Goal: Information Seeking & Learning: Find specific fact

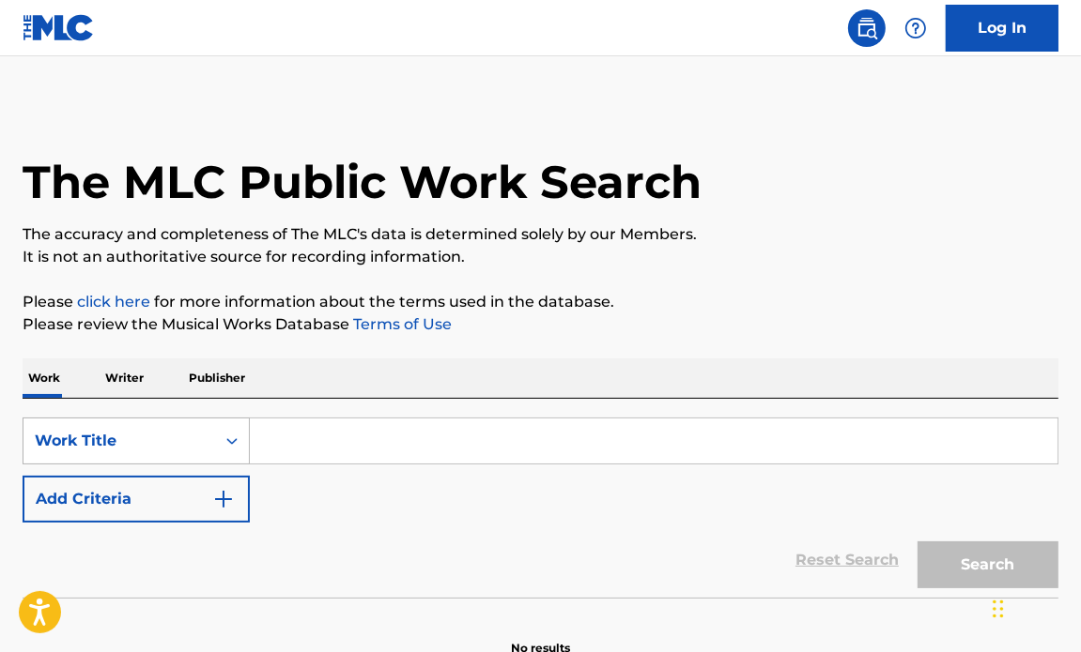
click at [139, 432] on div "Work Title" at bounding box center [136, 441] width 227 height 47
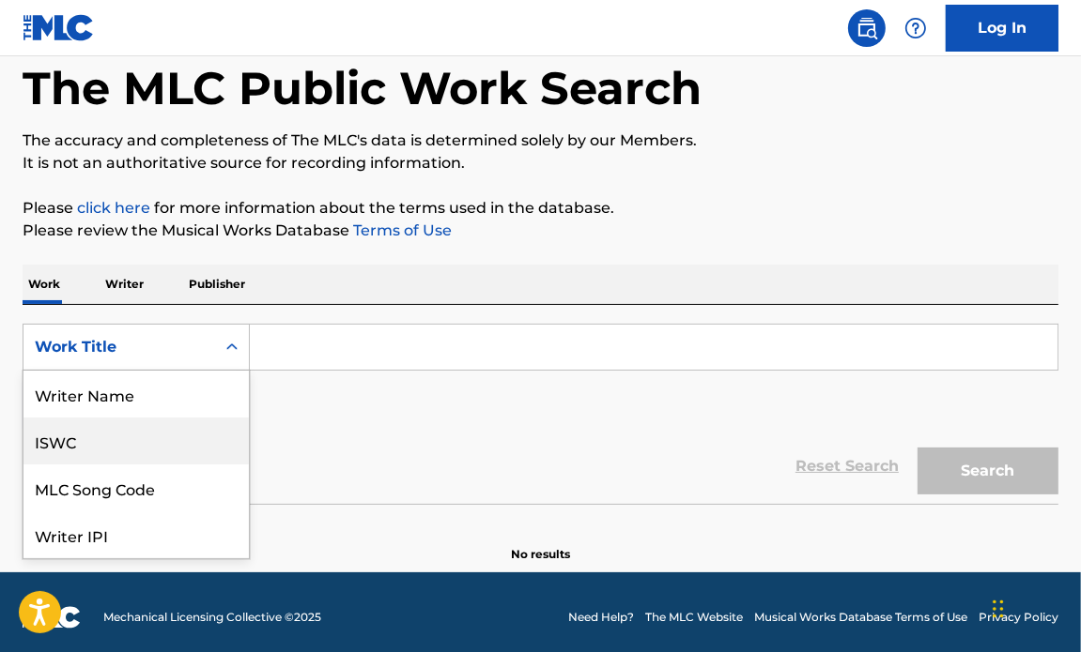
click at [108, 439] on div "ISWC" at bounding box center [135, 441] width 225 height 47
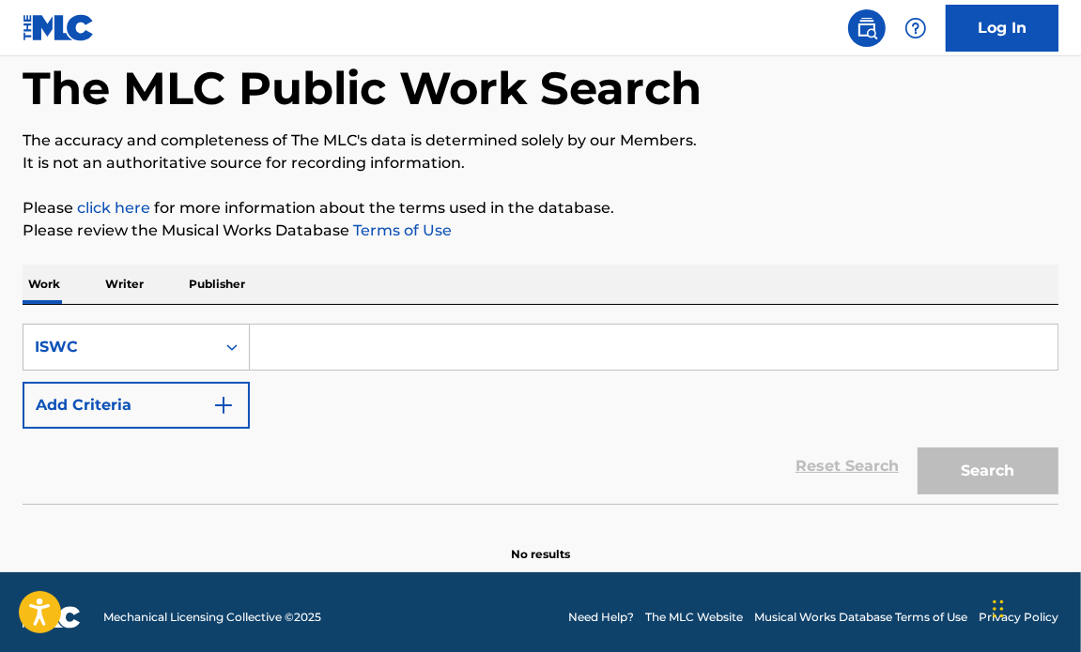
drag, startPoint x: 467, startPoint y: 348, endPoint x: 476, endPoint y: 350, distance: 9.6
click at [467, 348] on input "Search Form" at bounding box center [653, 347] width 807 height 45
paste input "T0700180626"
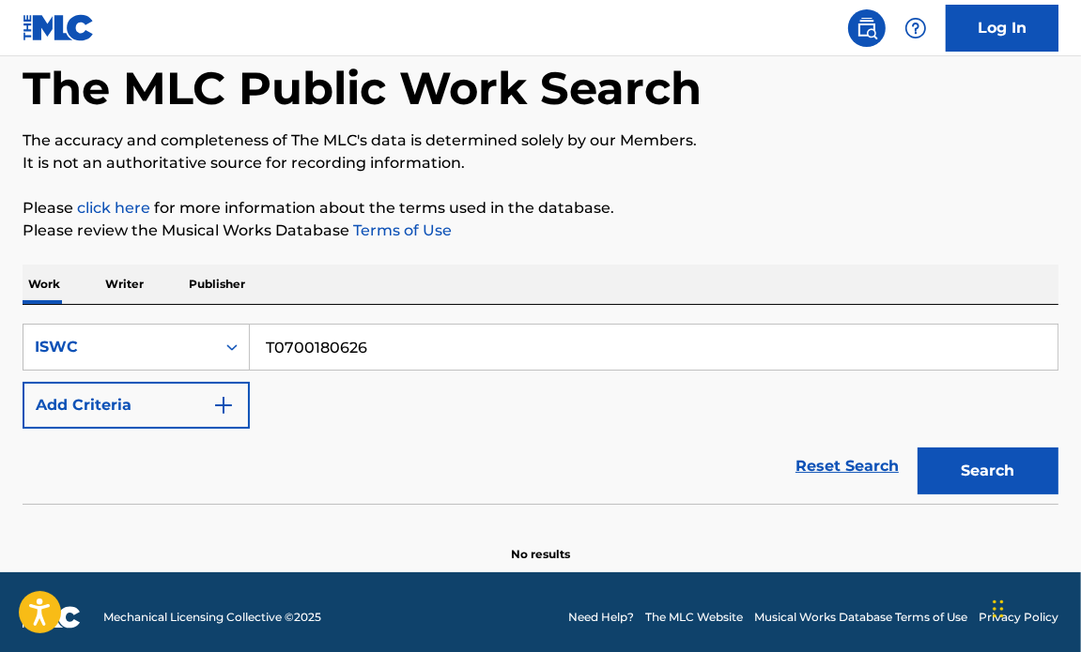
type input "T0700180626"
drag, startPoint x: 915, startPoint y: 458, endPoint x: 948, endPoint y: 462, distance: 33.1
click at [916, 458] on div "Search" at bounding box center [983, 466] width 150 height 75
click at [969, 463] on button "Search" at bounding box center [987, 471] width 141 height 47
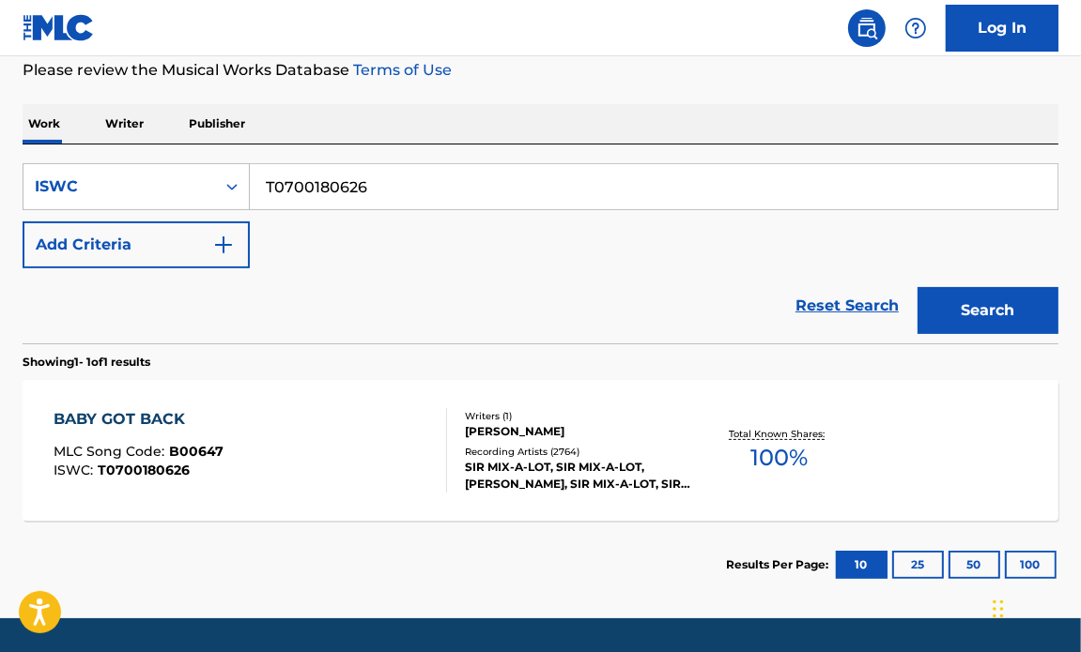
scroll to position [259, 0]
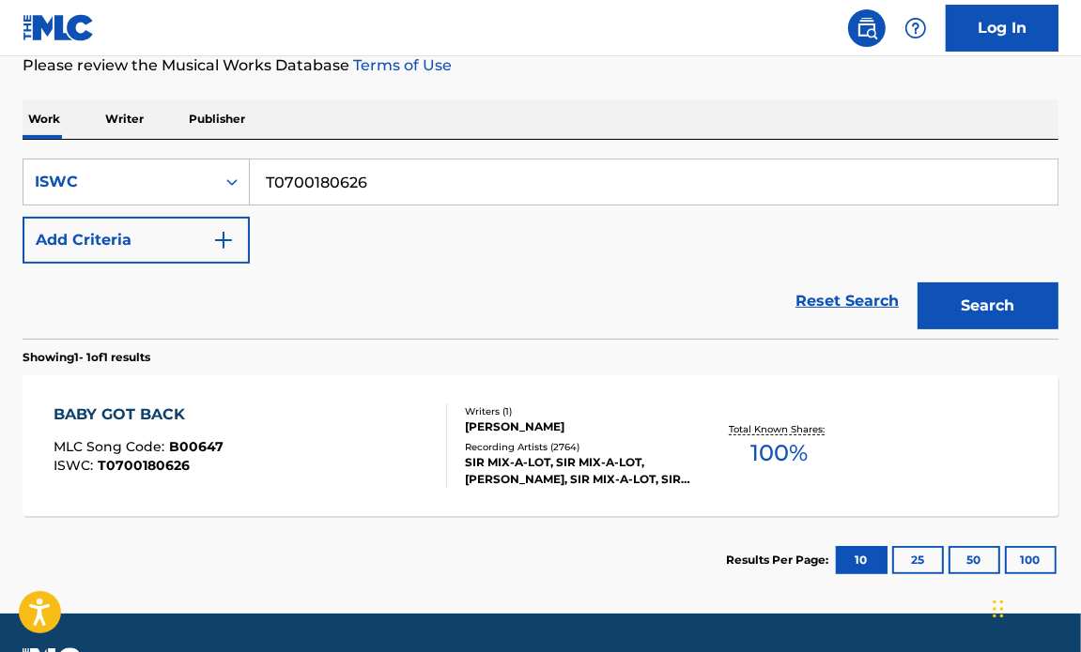
click at [187, 392] on div "BABY GOT BACK MLC Song Code : B00647 ISWC : T0700180626 Writers ( 1 ) ANTHONY R…" at bounding box center [541, 446] width 1036 height 141
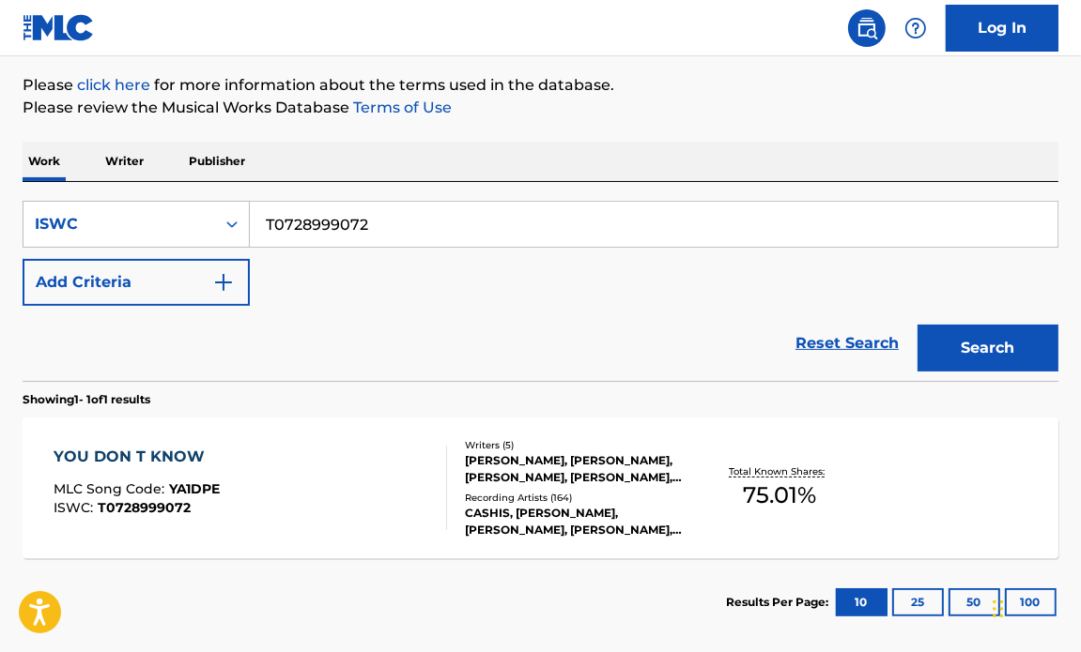
scroll to position [216, 0]
